Goal: Task Accomplishment & Management: Complete application form

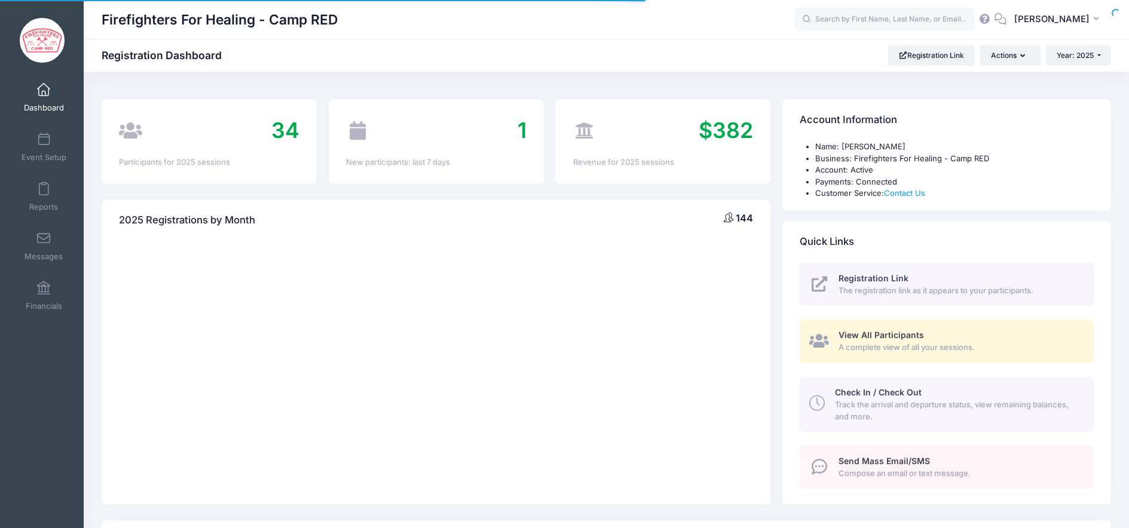
select select
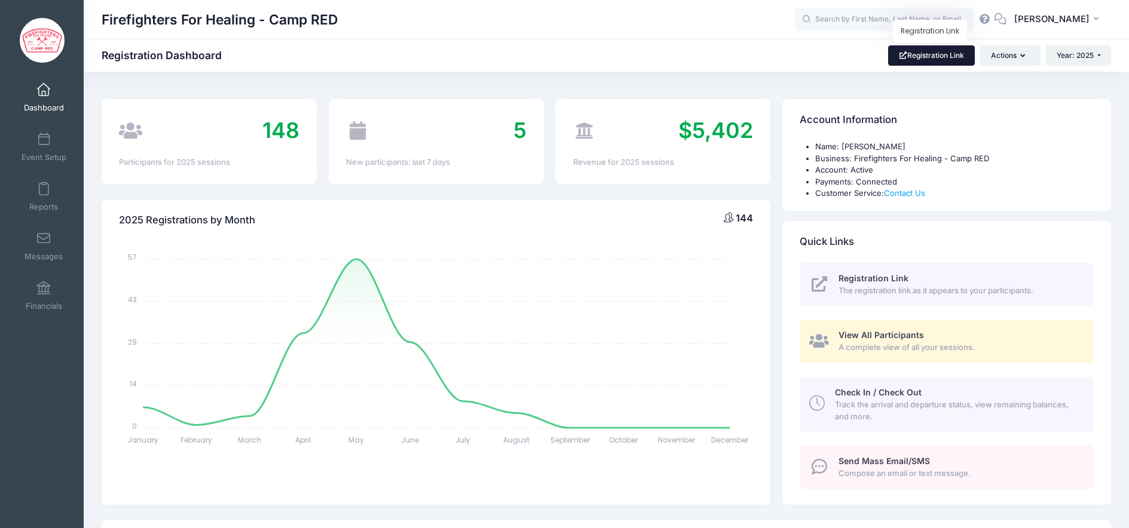
click at [942, 58] on link "Registration Link" at bounding box center [931, 55] width 87 height 20
